Goal: Transaction & Acquisition: Download file/media

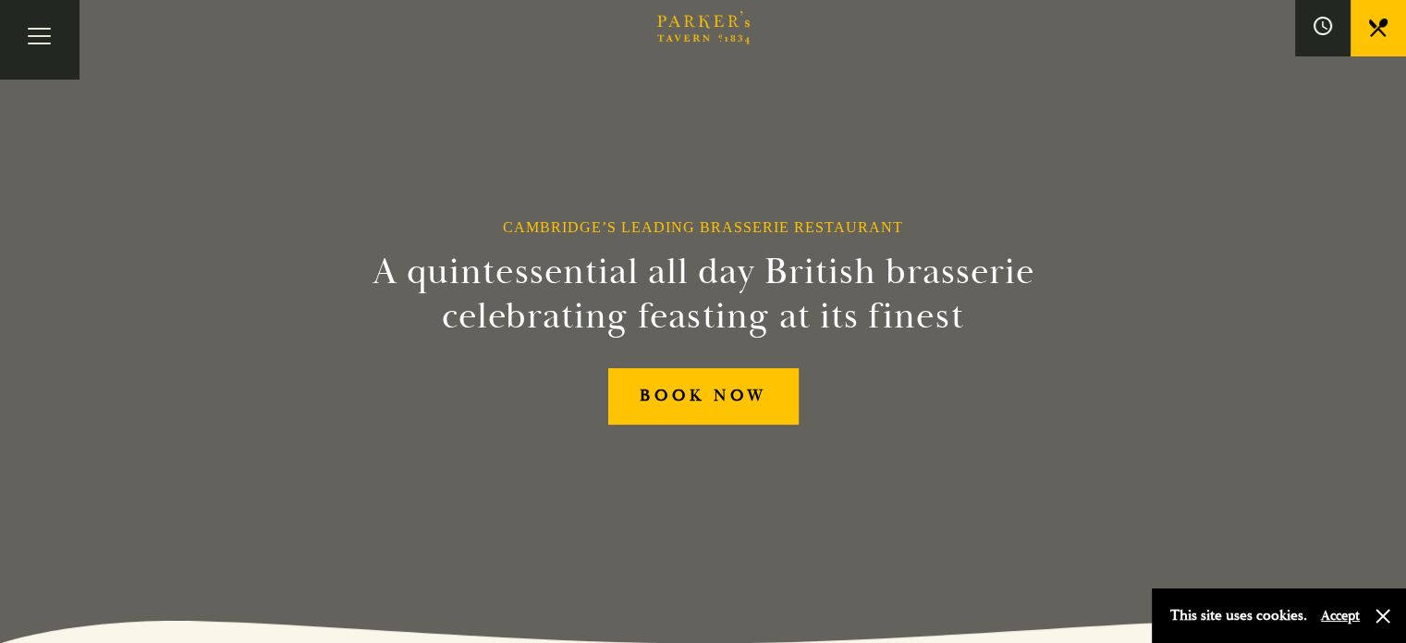
click at [0, 0] on link "All That Jazz" at bounding box center [0, 0] width 0 height 0
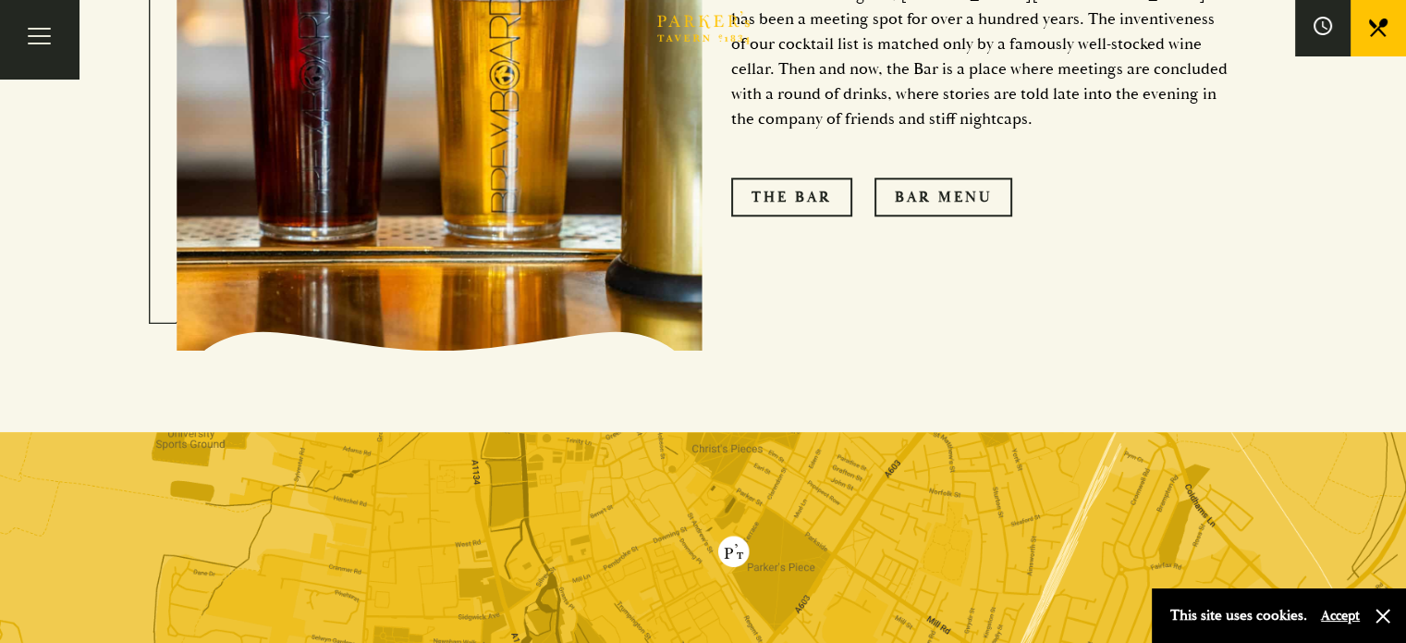
scroll to position [1664, 0]
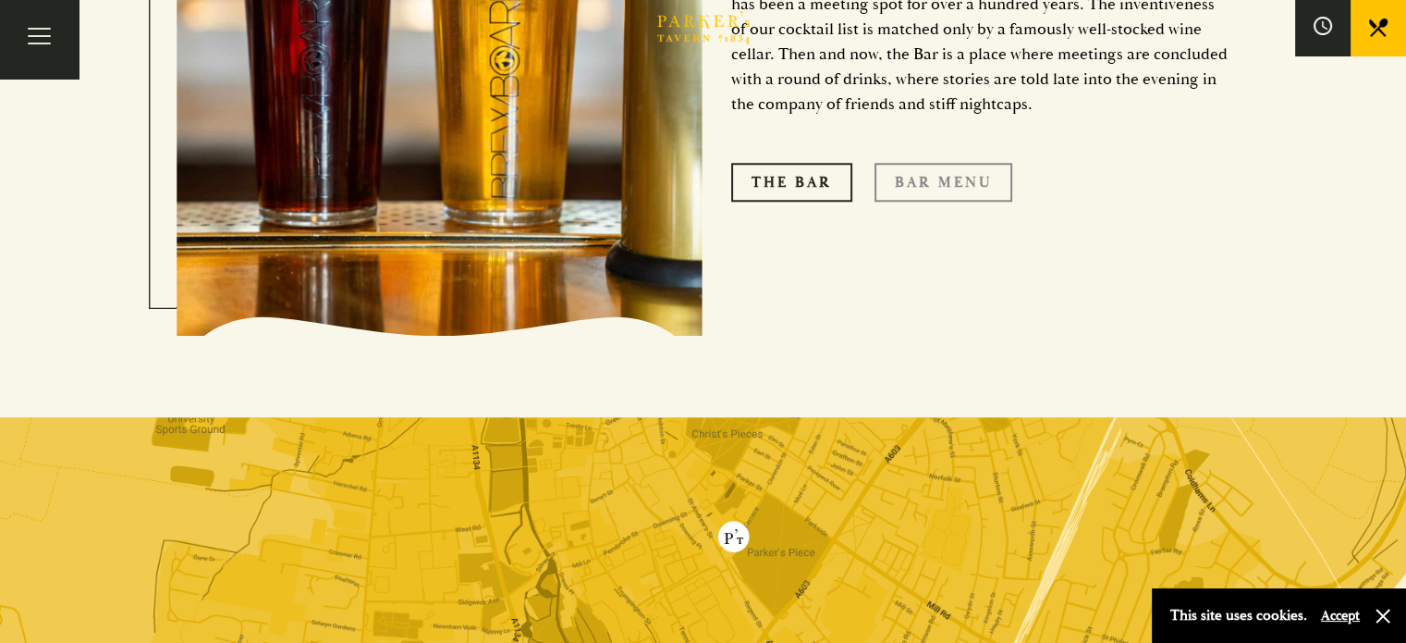
click at [949, 163] on link "Bar Menu" at bounding box center [944, 182] width 138 height 39
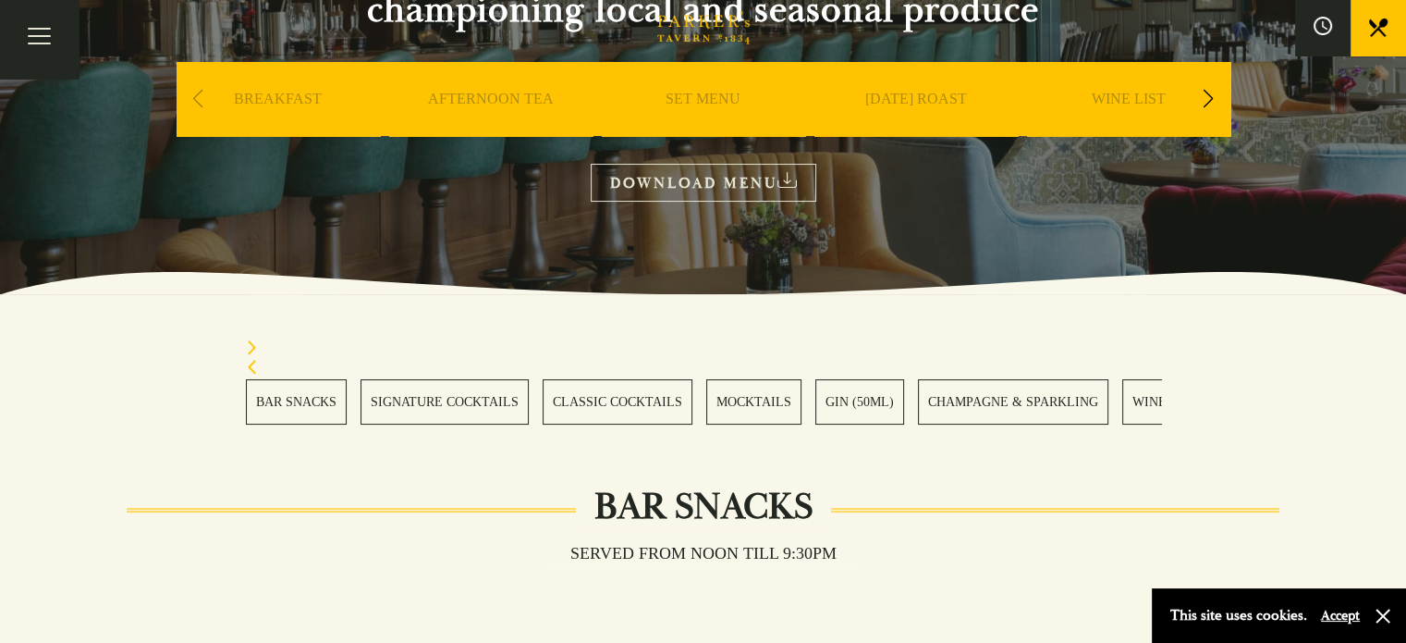
scroll to position [277, 0]
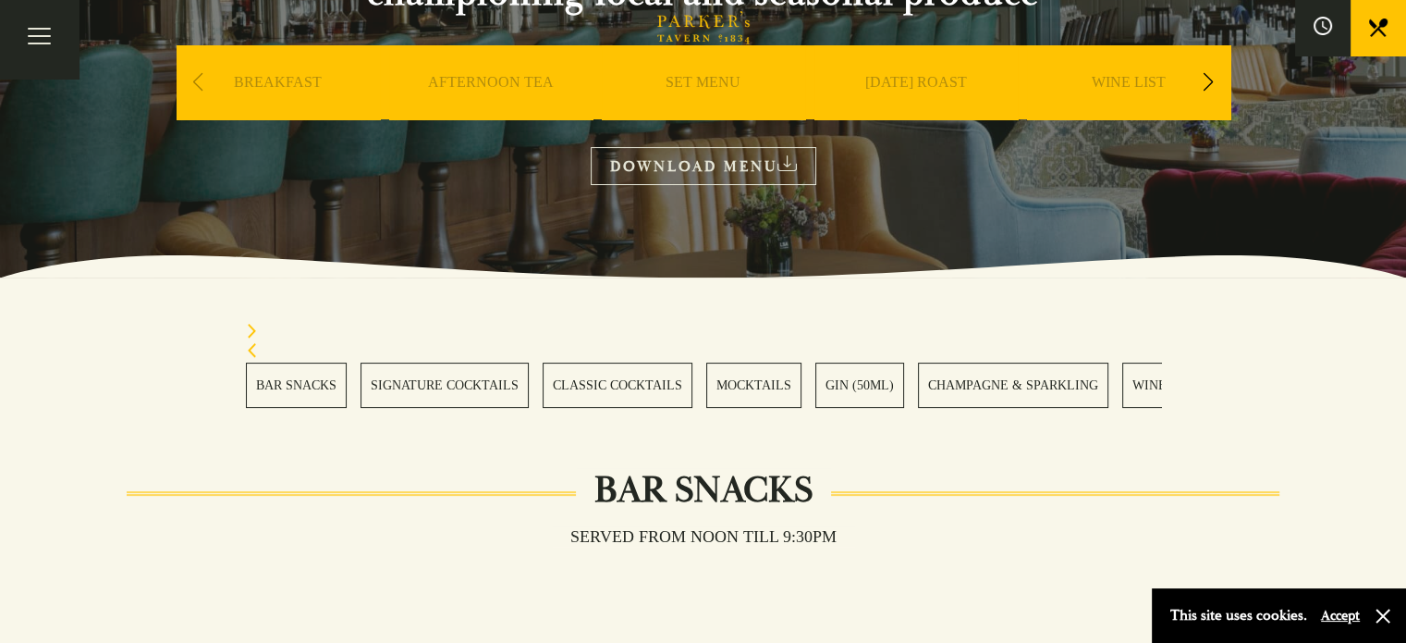
click at [746, 163] on link "DOWNLOAD MENU" at bounding box center [704, 166] width 226 height 38
